Goal: Information Seeking & Learning: Learn about a topic

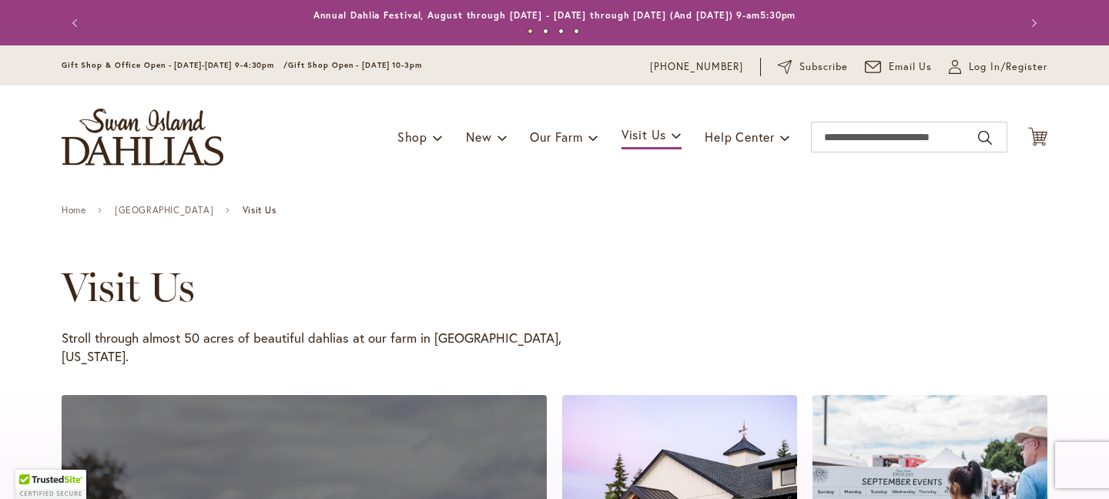
click at [408, 273] on h1 "Visit Us" at bounding box center [532, 287] width 941 height 46
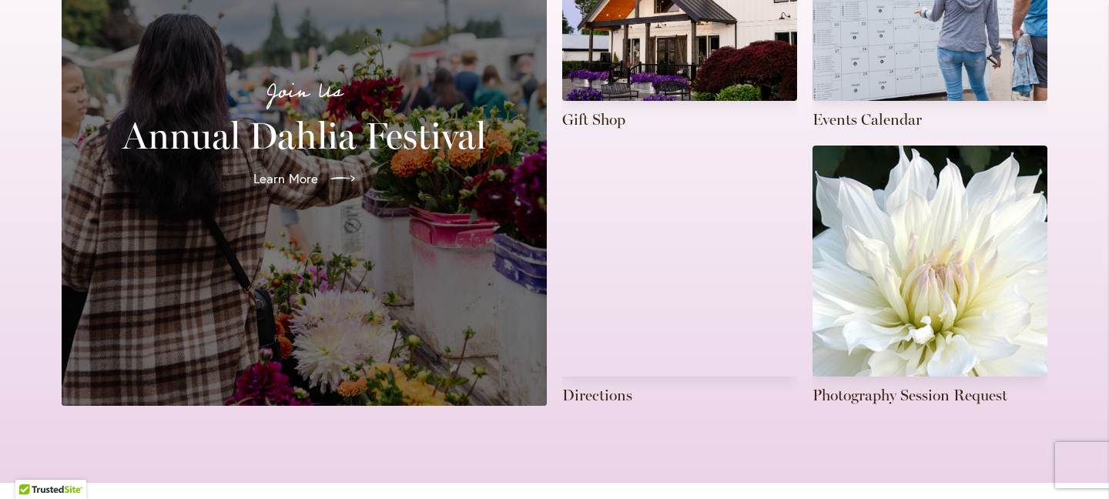
scroll to position [524, 0]
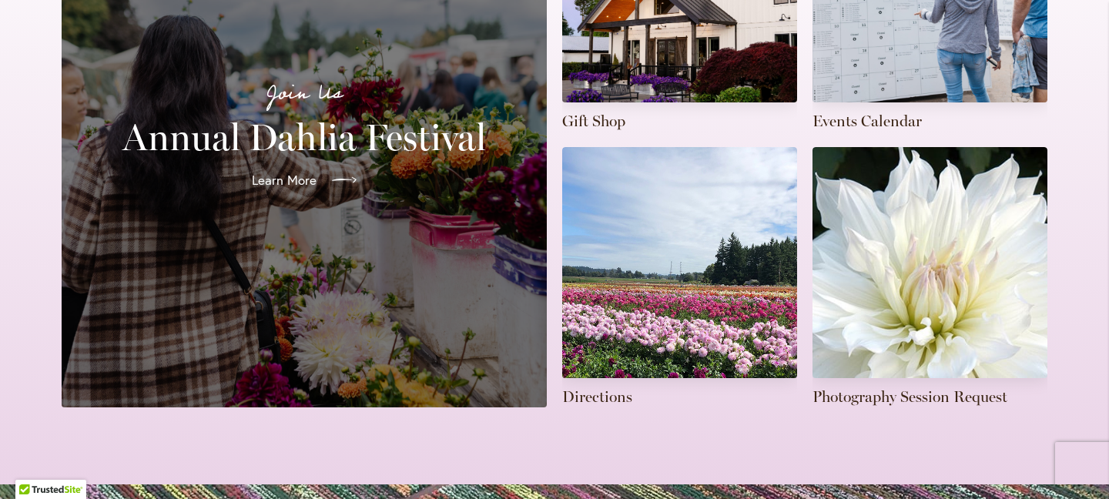
click at [315, 159] on link "Learn More" at bounding box center [303, 180] width 129 height 43
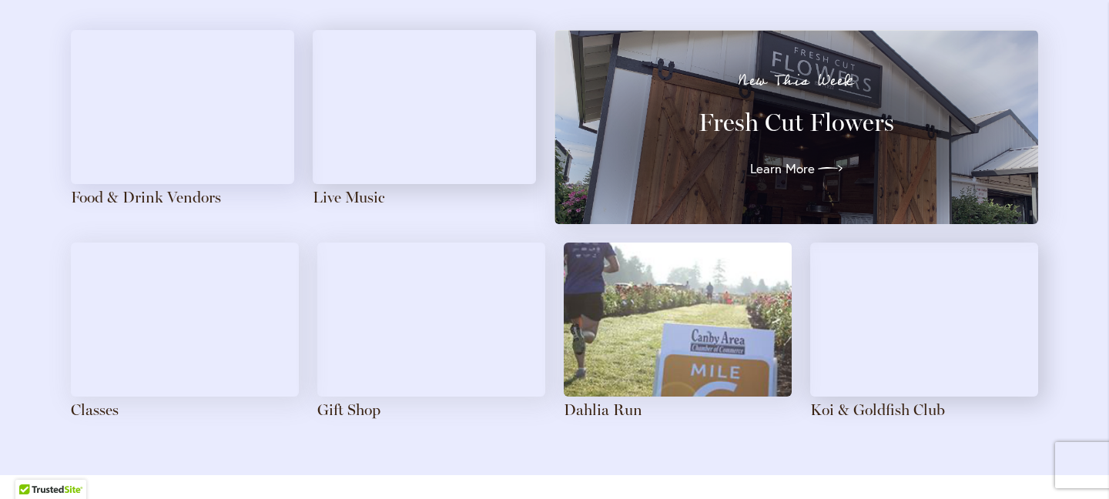
scroll to position [1738, 0]
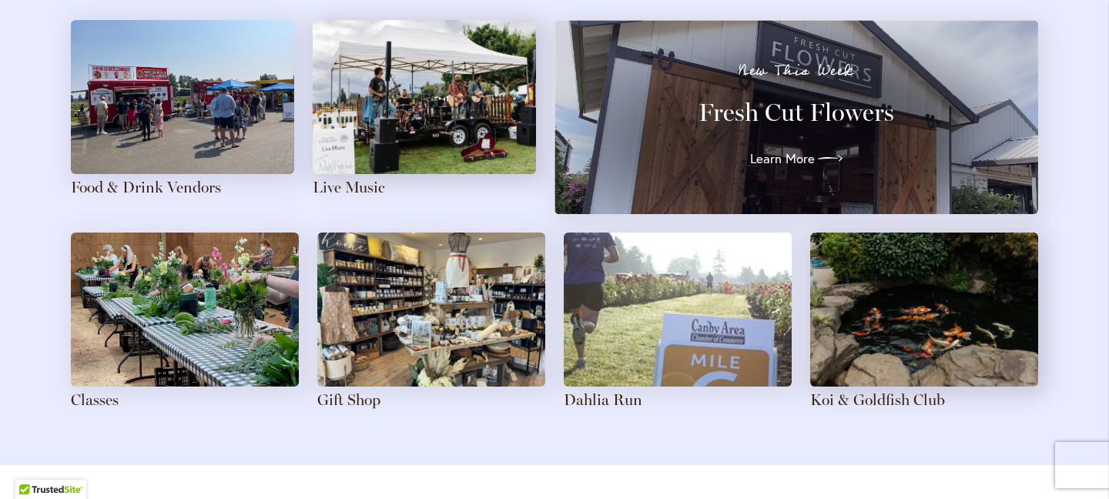
click at [477, 99] on img at bounding box center [424, 97] width 223 height 154
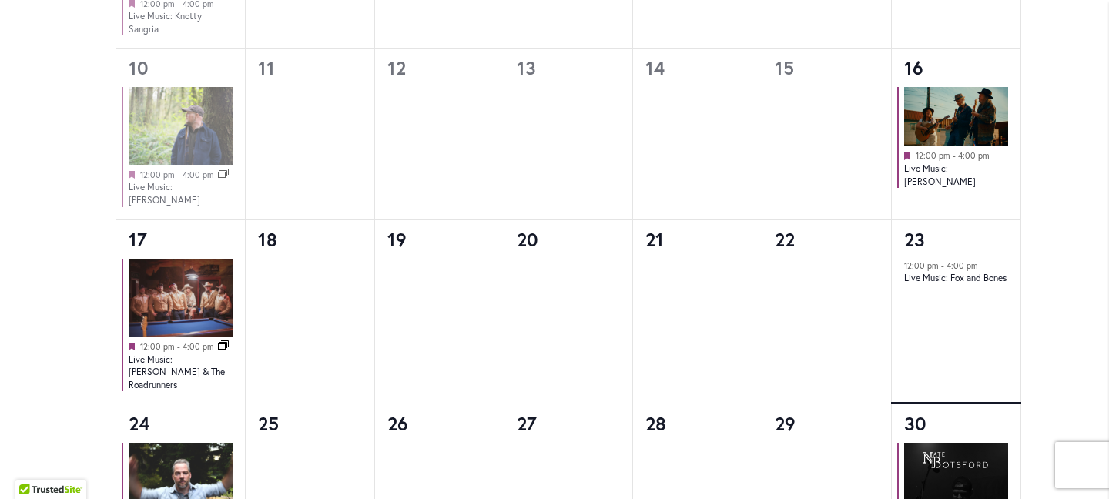
scroll to position [1422, 0]
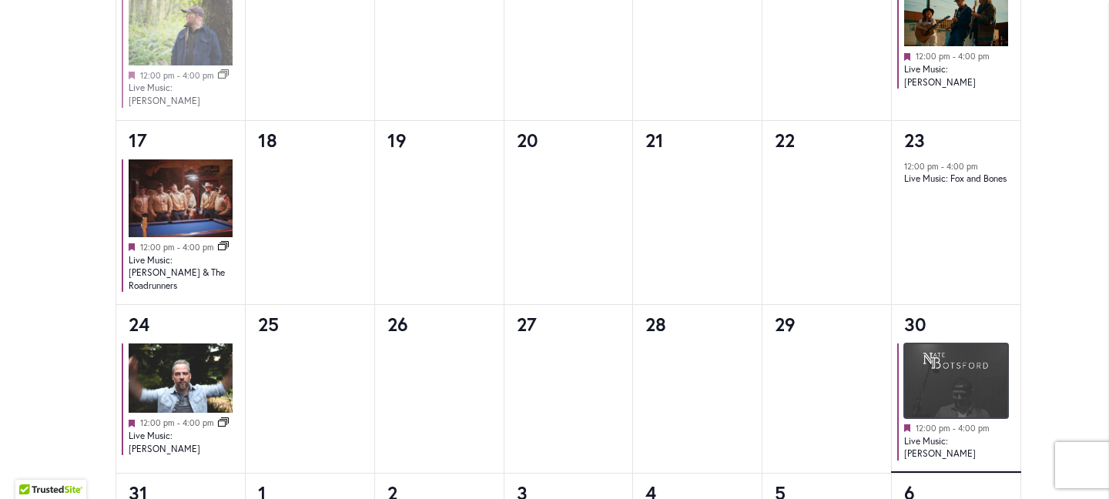
click at [952, 368] on img at bounding box center [956, 380] width 104 height 75
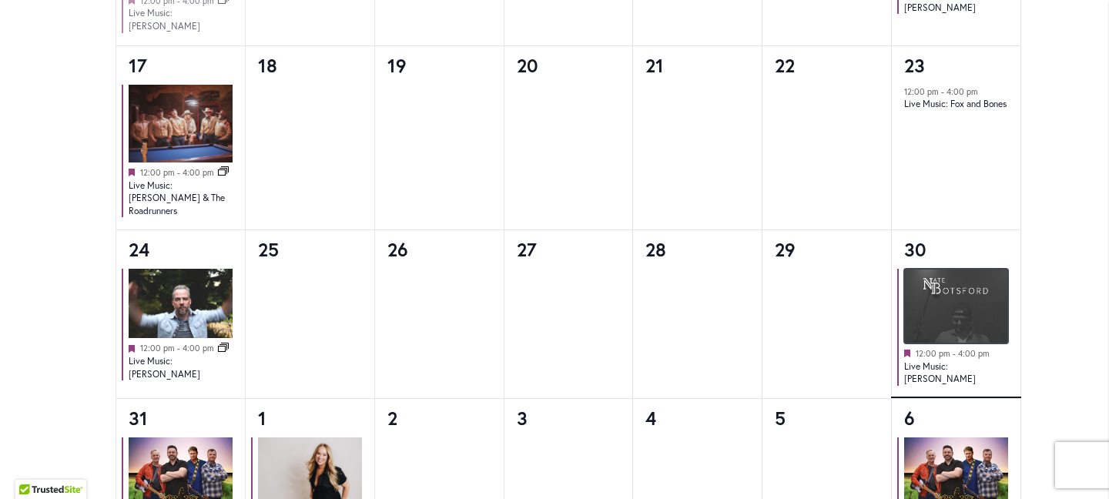
scroll to position [1578, 0]
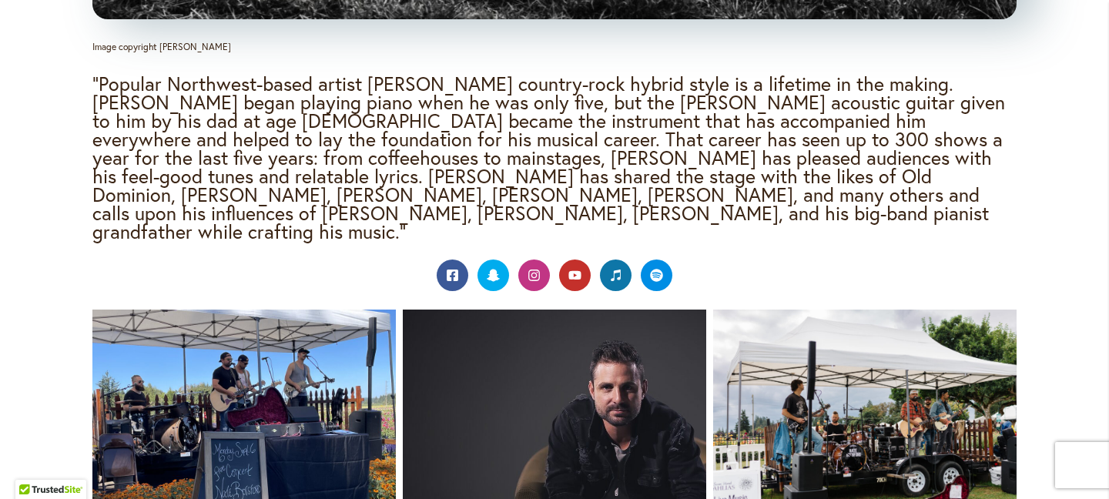
scroll to position [2716, 0]
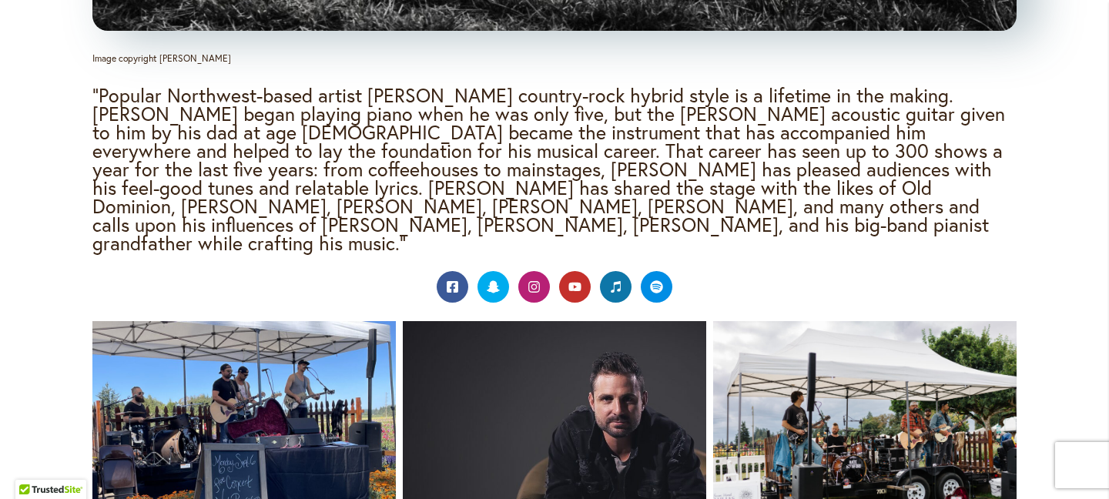
click at [527, 280] on icon at bounding box center [533, 286] width 13 height 13
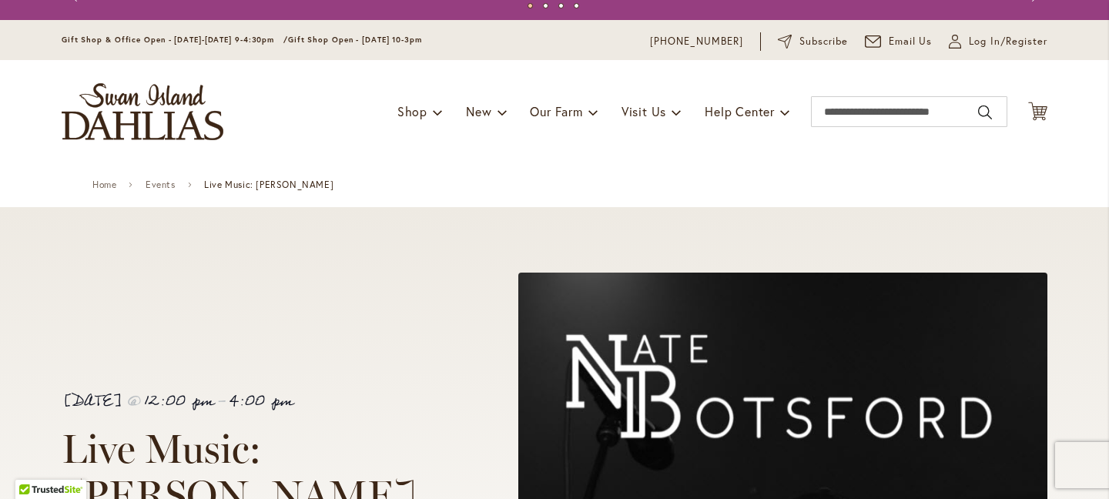
scroll to position [0, 0]
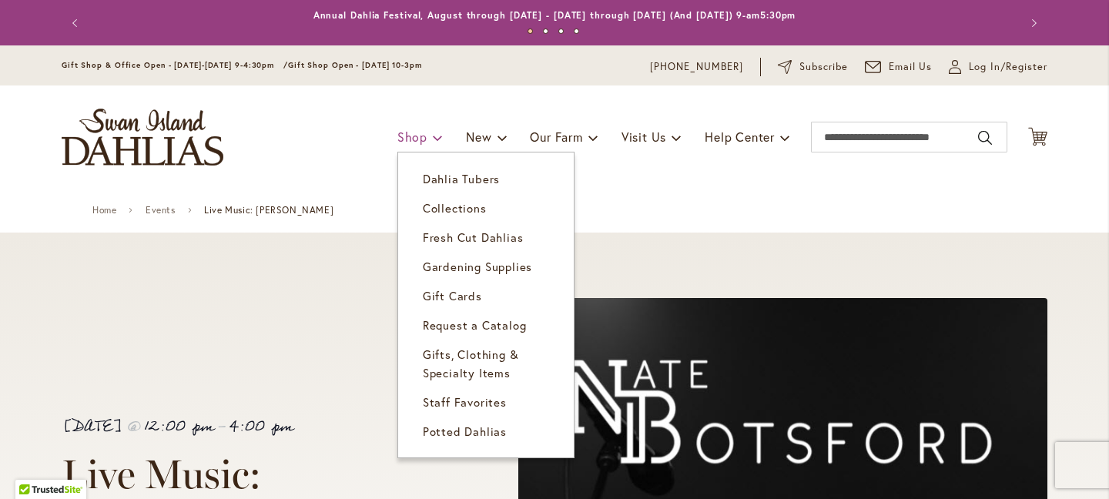
click at [406, 144] on link "Shop" at bounding box center [419, 136] width 45 height 29
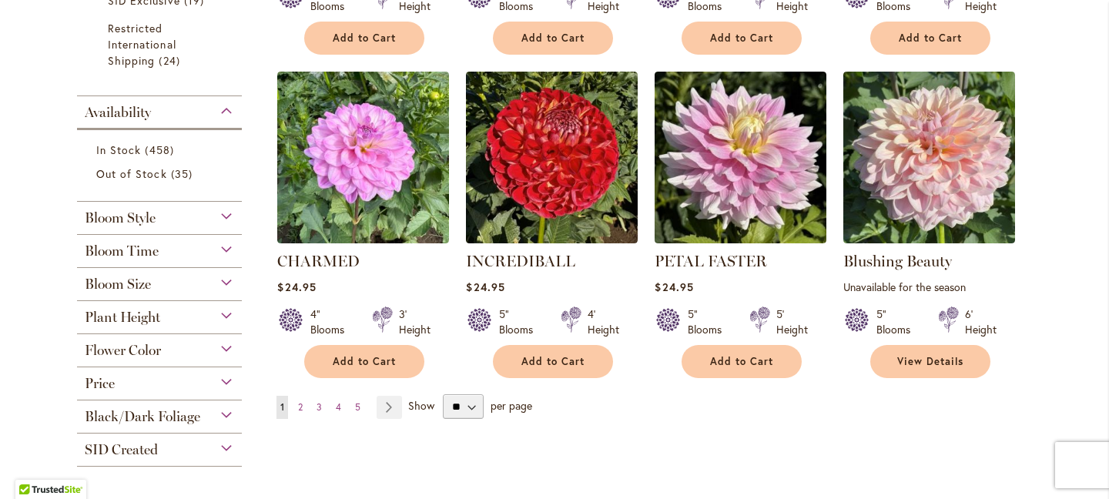
scroll to position [1173, 0]
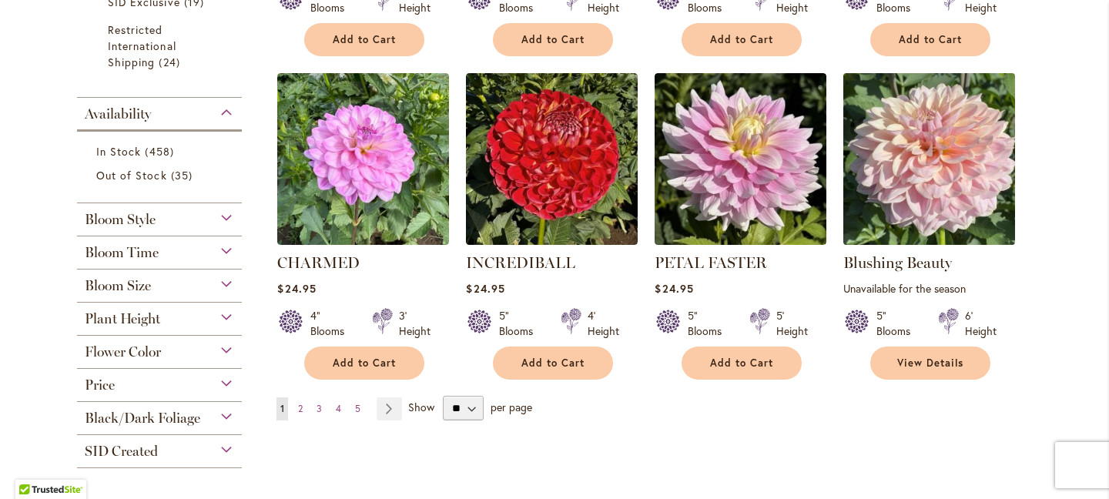
click at [913, 206] on img at bounding box center [929, 159] width 180 height 180
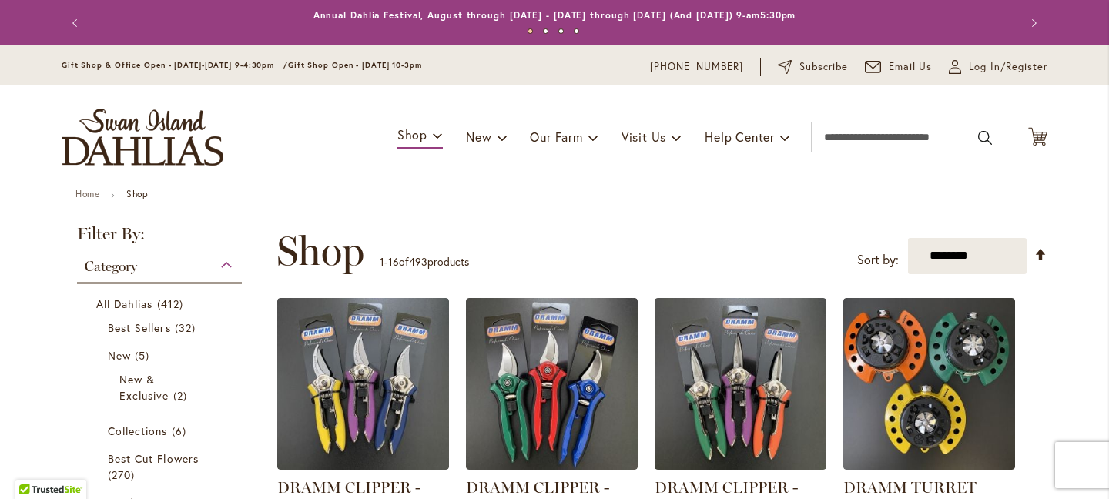
scroll to position [1295, 0]
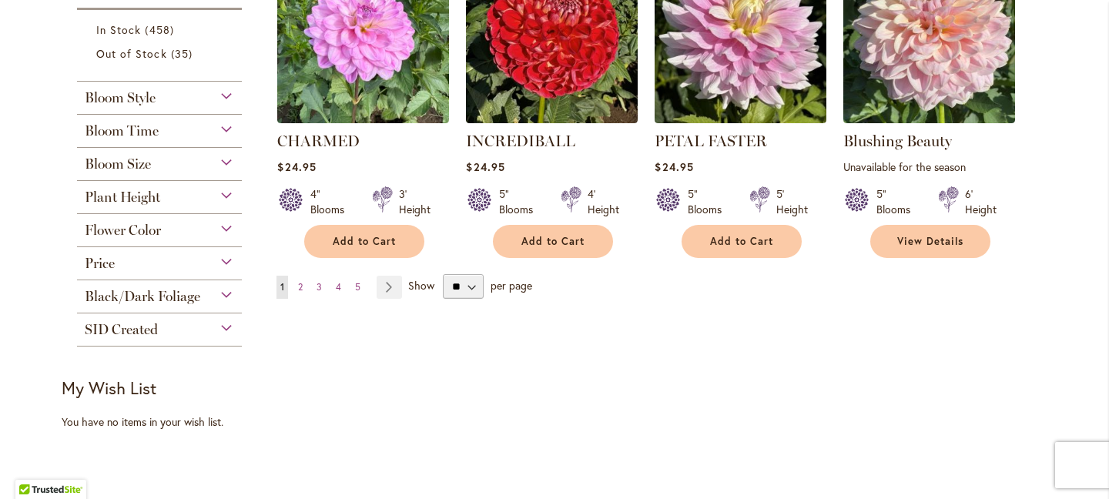
click at [301, 281] on ul "You're currently reading page 1 Page 2 Page 3 Page 4 Page 5 Page Next" at bounding box center [342, 287] width 132 height 23
click at [298, 283] on span "2" at bounding box center [300, 287] width 5 height 12
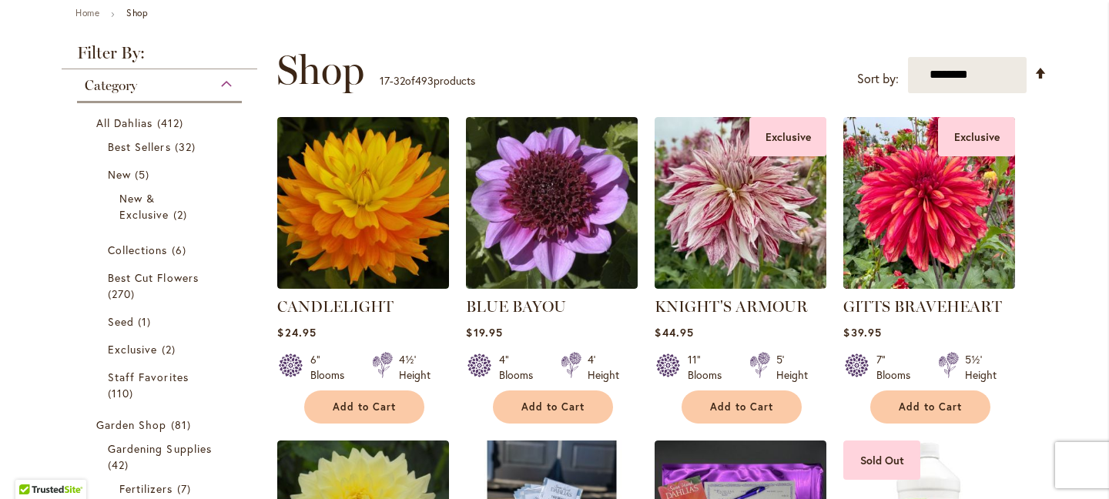
scroll to position [139, 0]
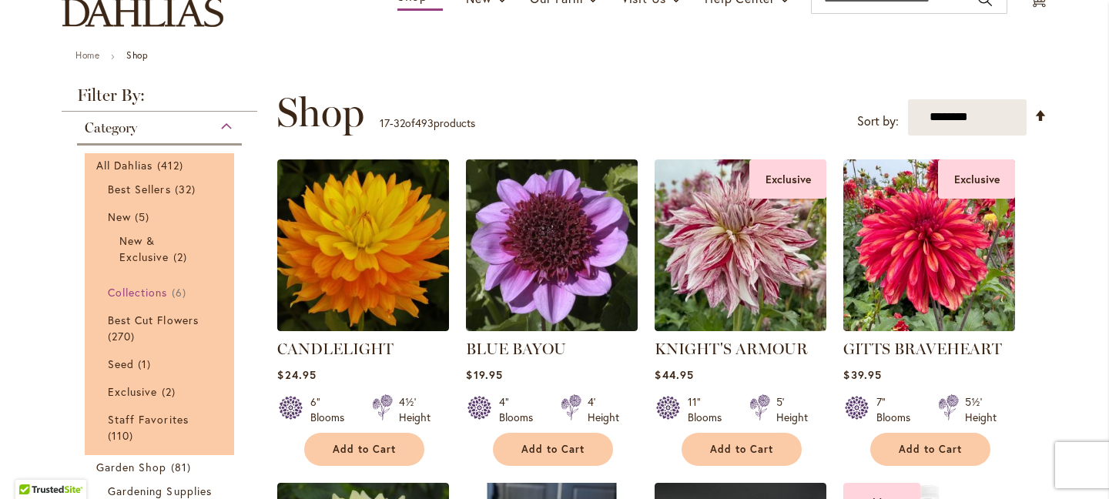
click at [145, 290] on span "Collections" at bounding box center [138, 292] width 60 height 15
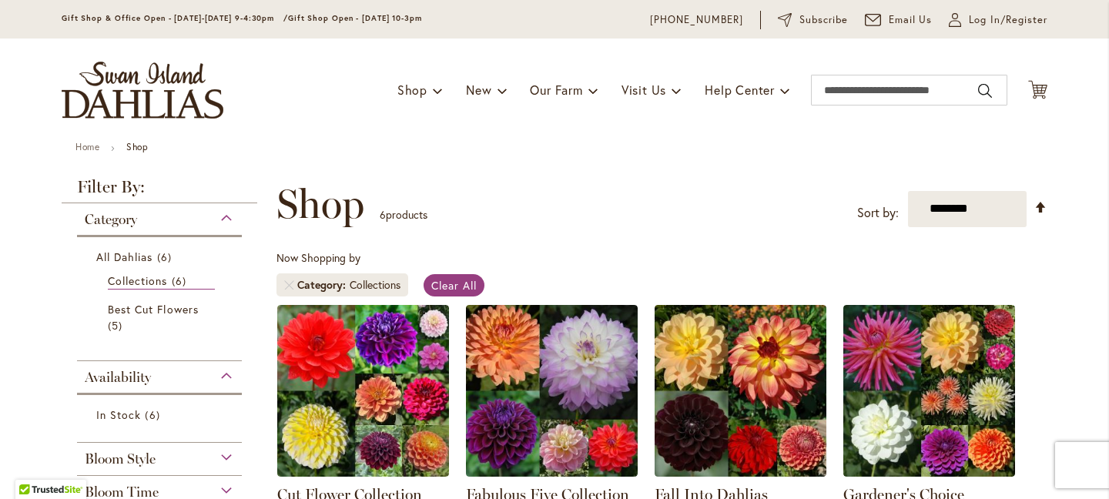
scroll to position [39, 0]
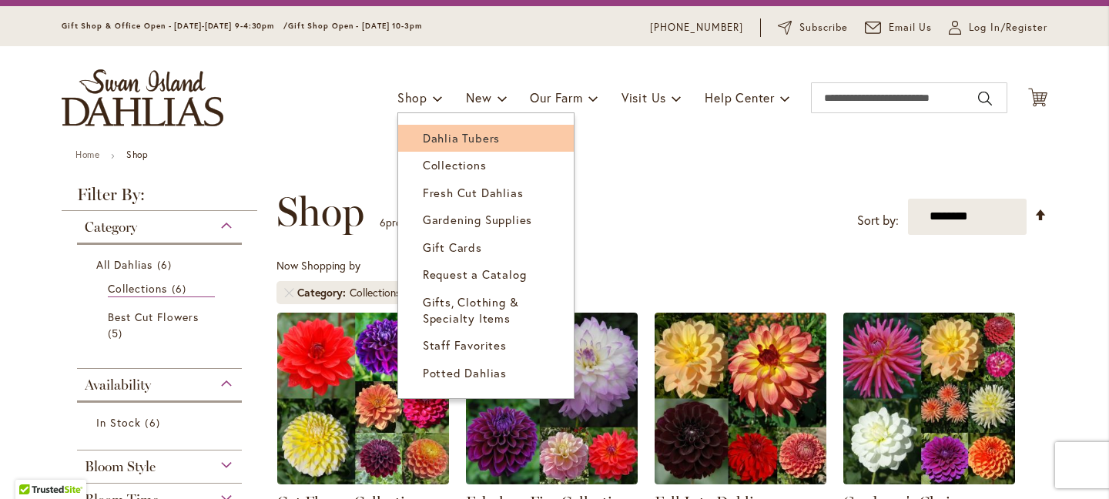
click at [452, 142] on span "Dahlia Tubers" at bounding box center [461, 137] width 77 height 15
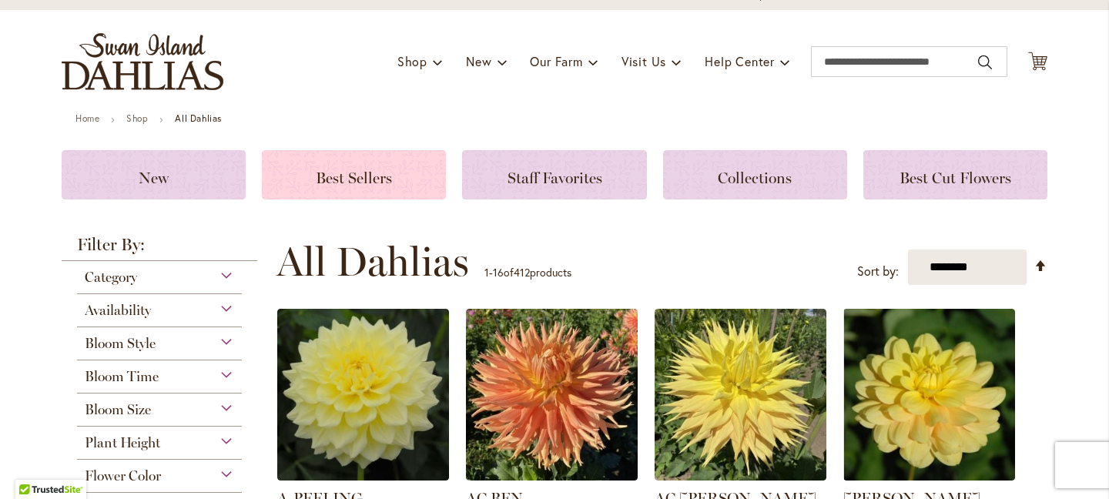
scroll to position [79, 0]
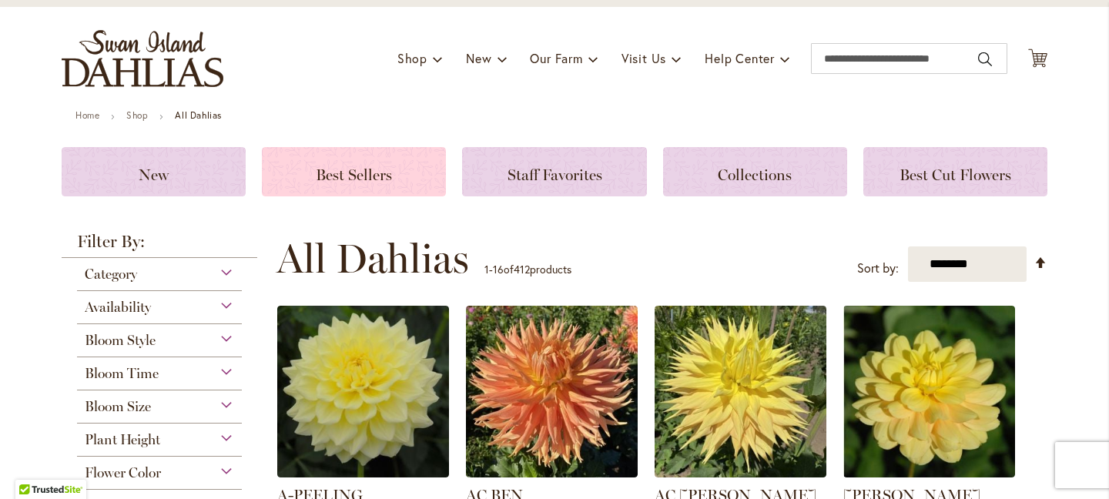
click at [401, 166] on h3 "Best Sellers" at bounding box center [353, 171] width 147 height 17
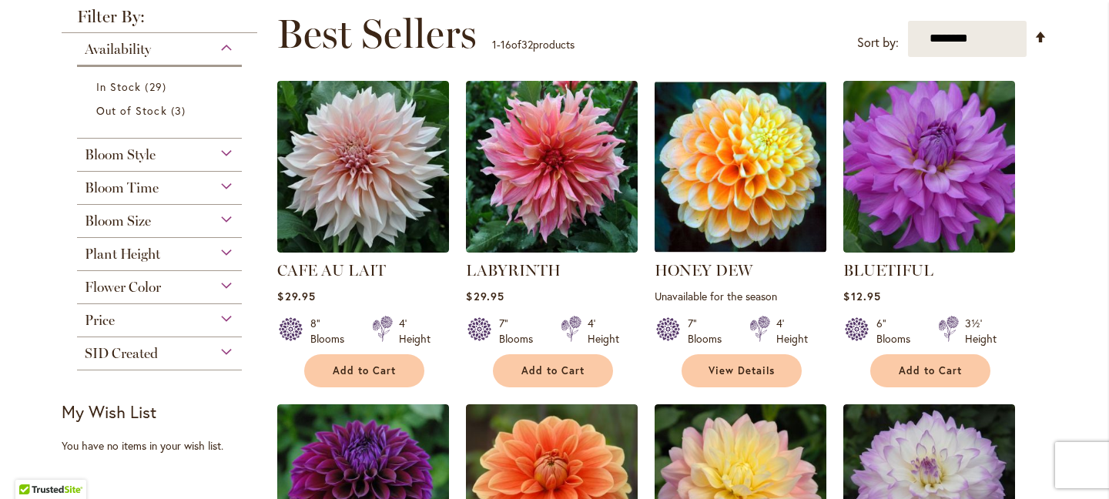
scroll to position [226, 0]
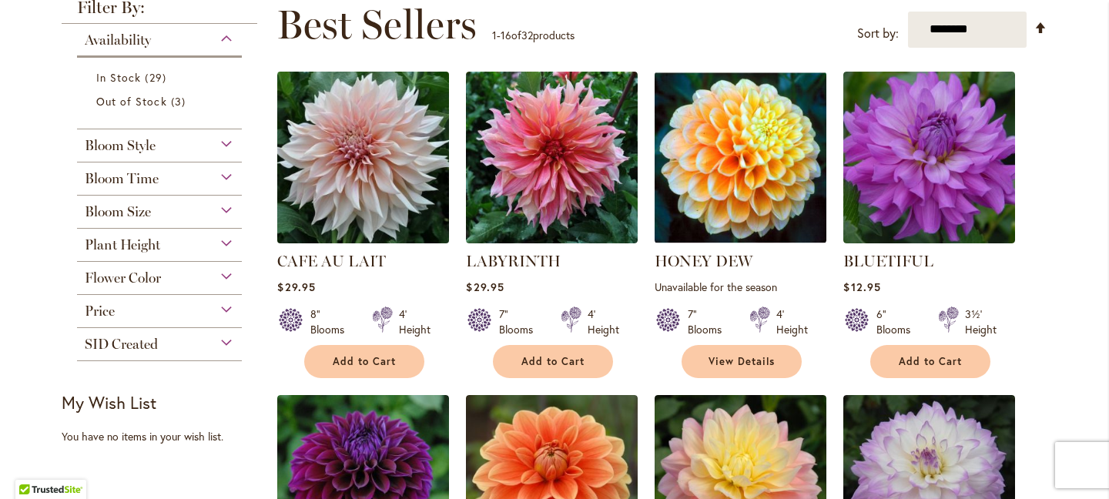
click at [403, 174] on img at bounding box center [363, 157] width 180 height 180
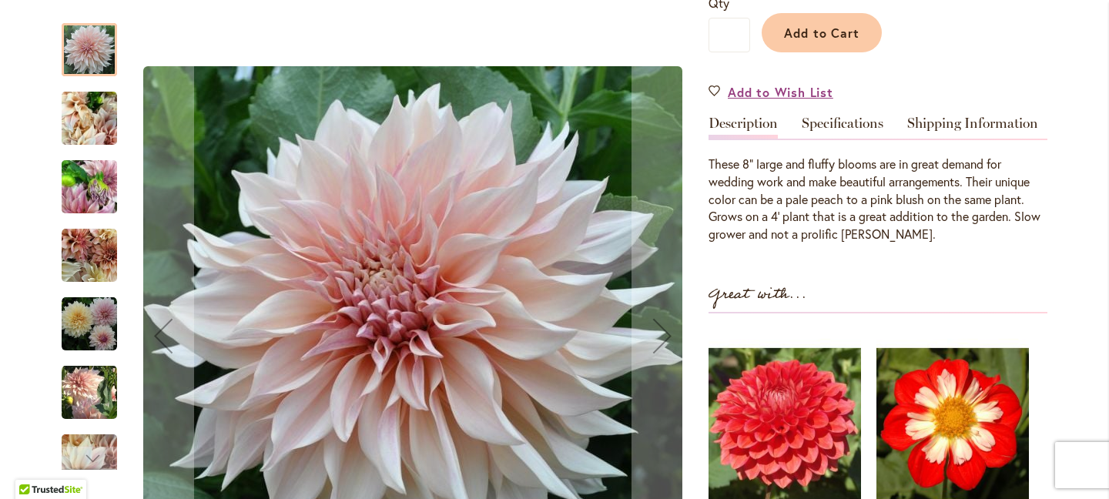
scroll to position [397, 0]
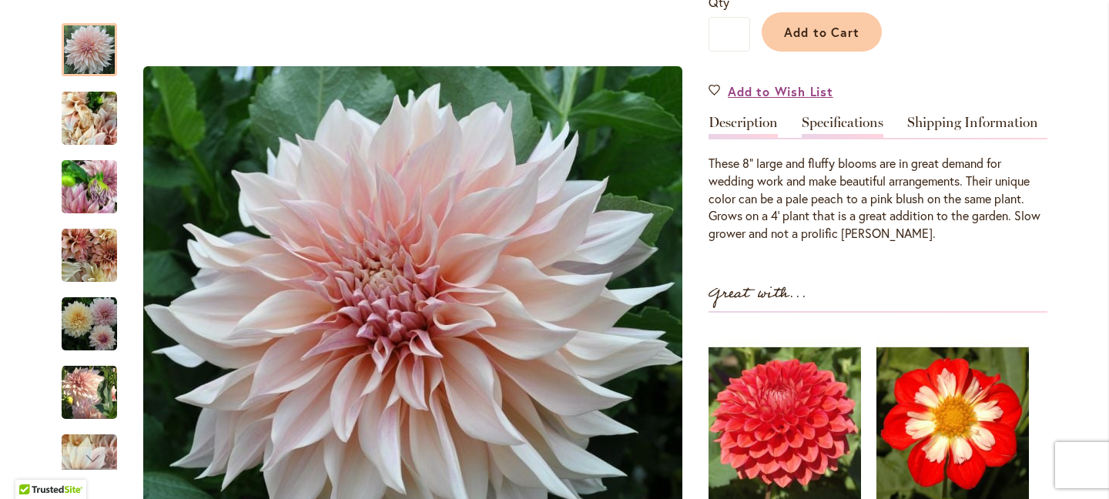
click at [826, 126] on link "Specifications" at bounding box center [843, 126] width 82 height 22
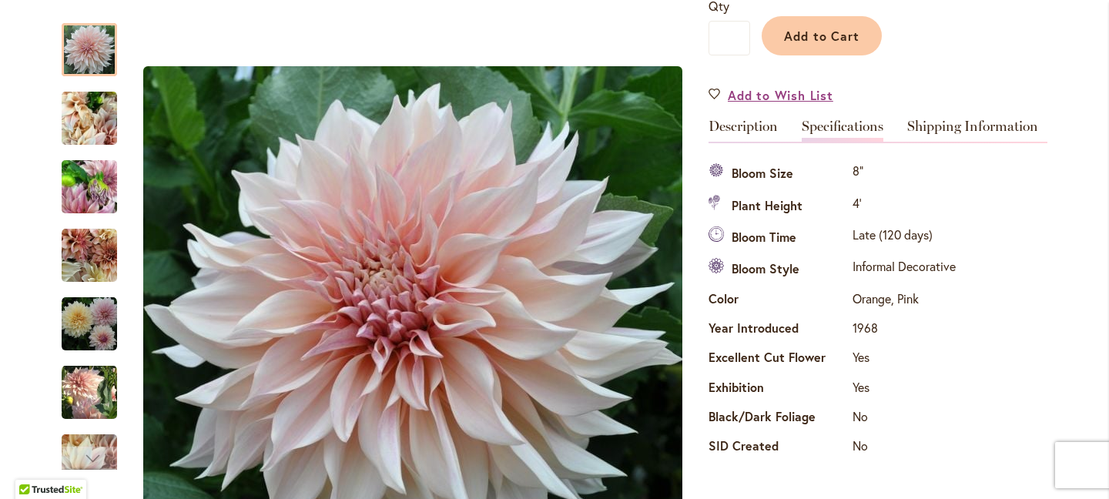
scroll to position [390, 0]
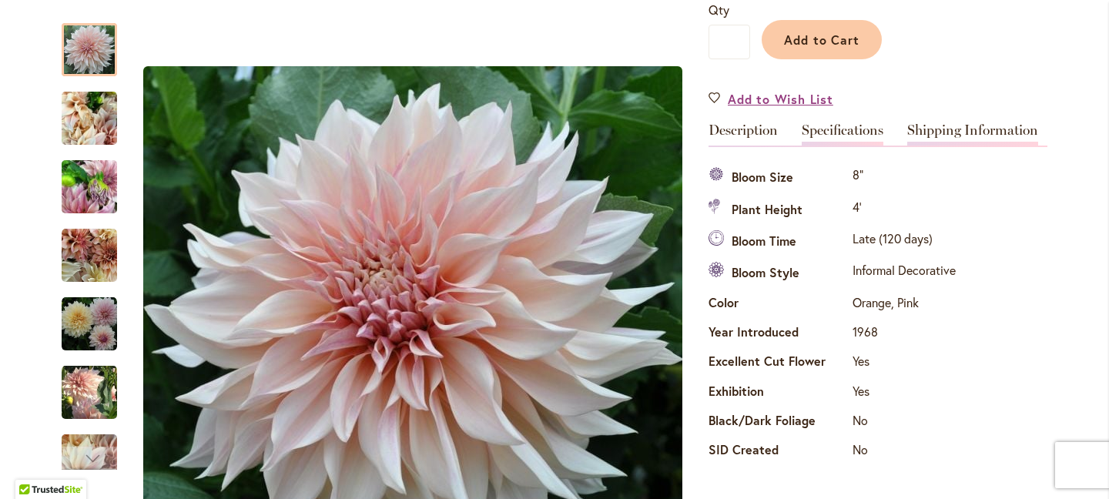
click at [950, 142] on link "Shipping Information" at bounding box center [972, 134] width 131 height 22
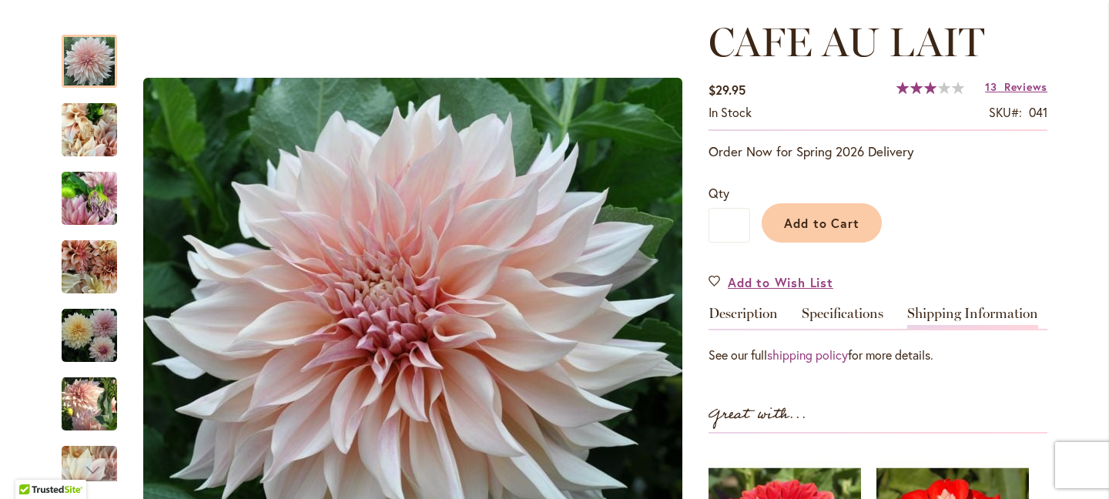
scroll to position [208, 0]
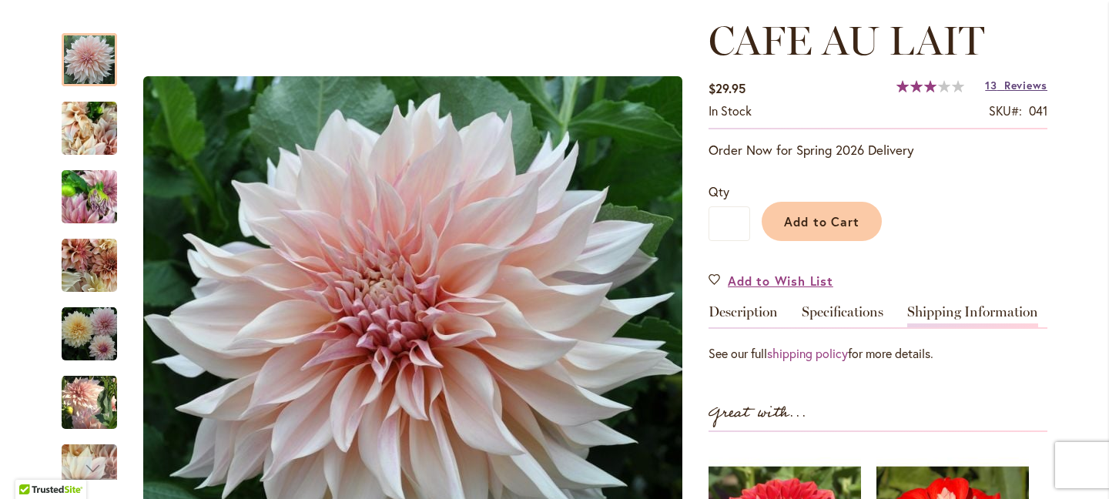
click at [1004, 84] on span "Reviews" at bounding box center [1025, 85] width 43 height 15
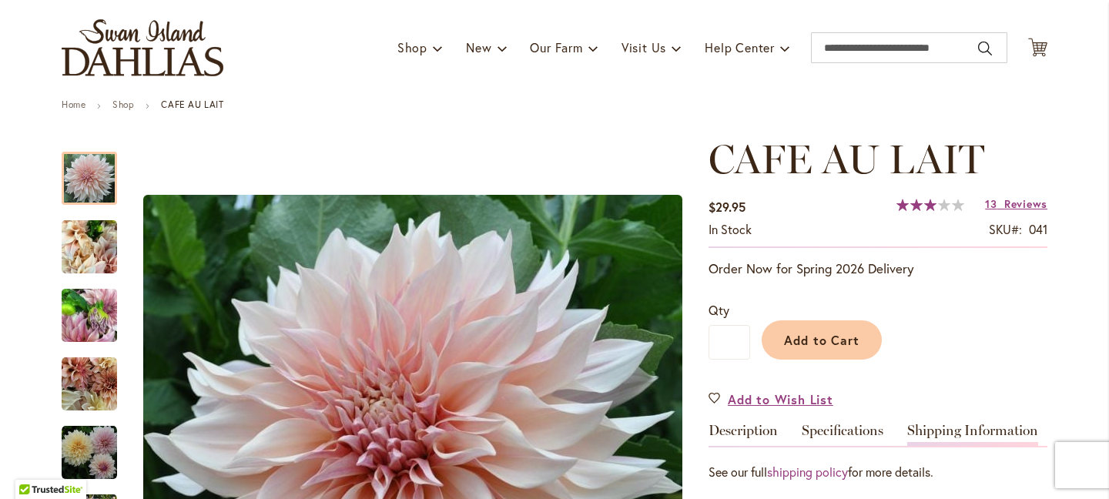
scroll to position [0, 0]
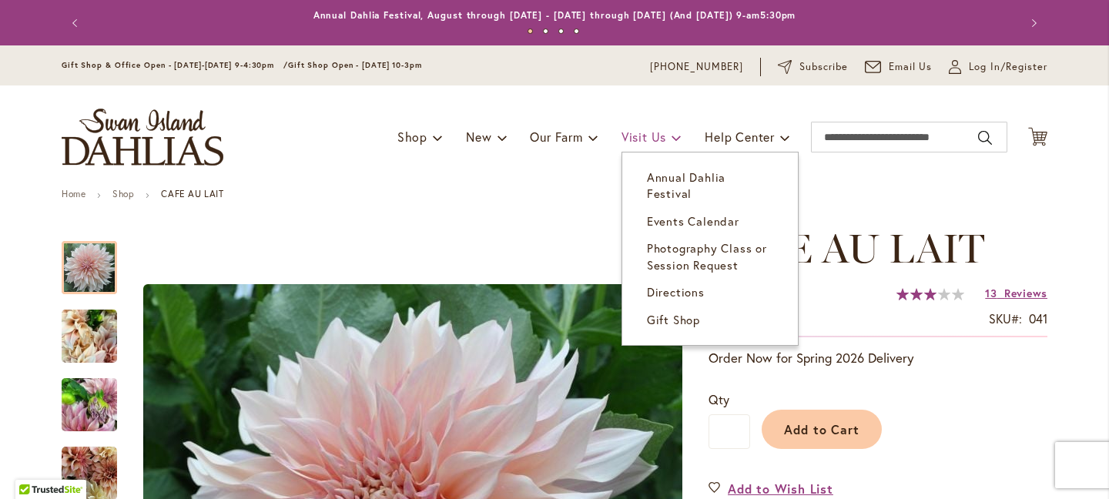
click at [655, 136] on span "Visit Us" at bounding box center [643, 137] width 45 height 16
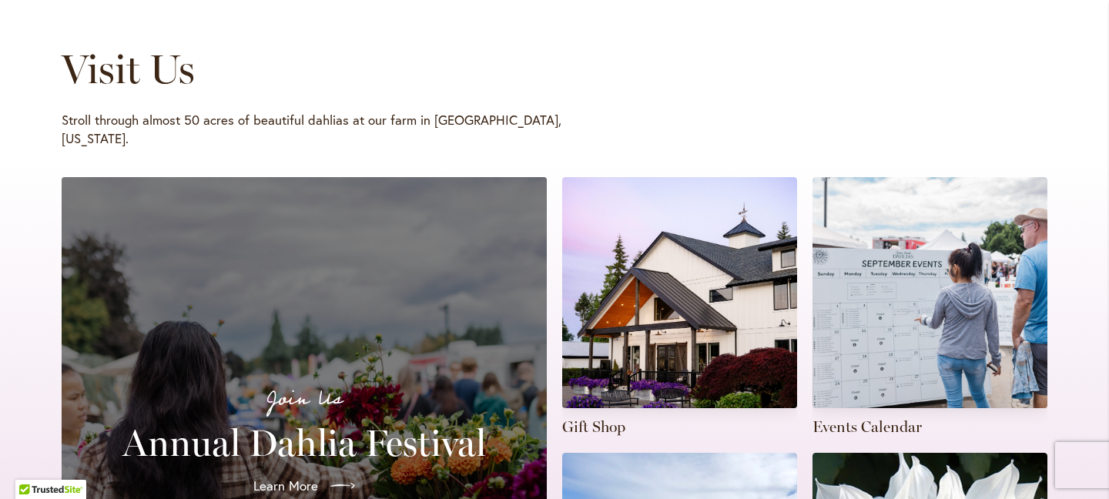
scroll to position [249, 0]
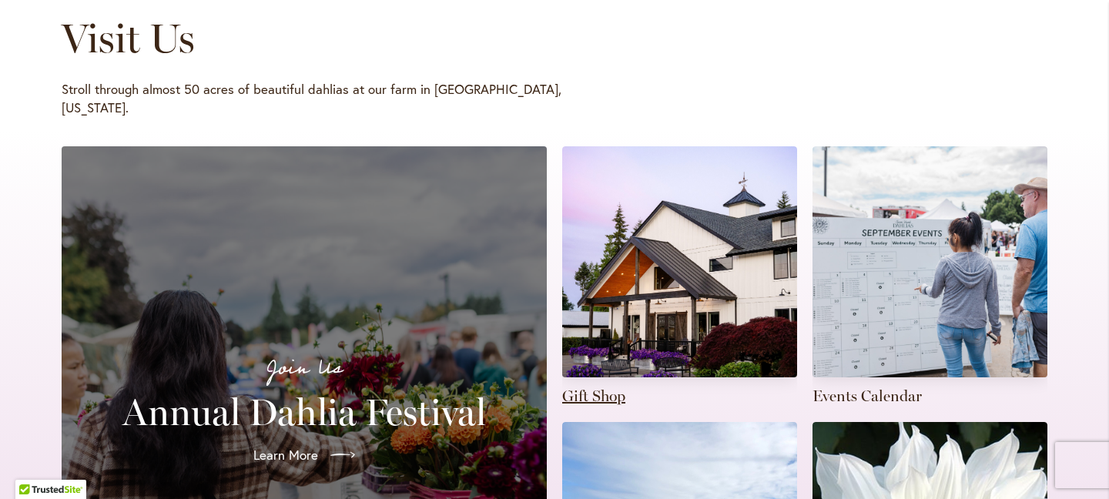
click at [638, 320] on link at bounding box center [679, 276] width 235 height 260
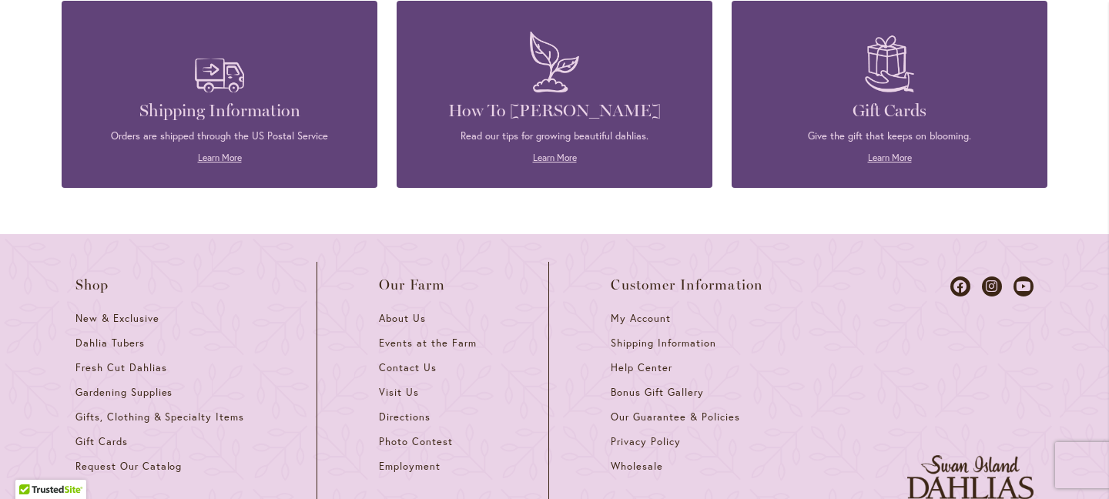
scroll to position [0, 1099]
